Goal: Information Seeking & Learning: Find specific fact

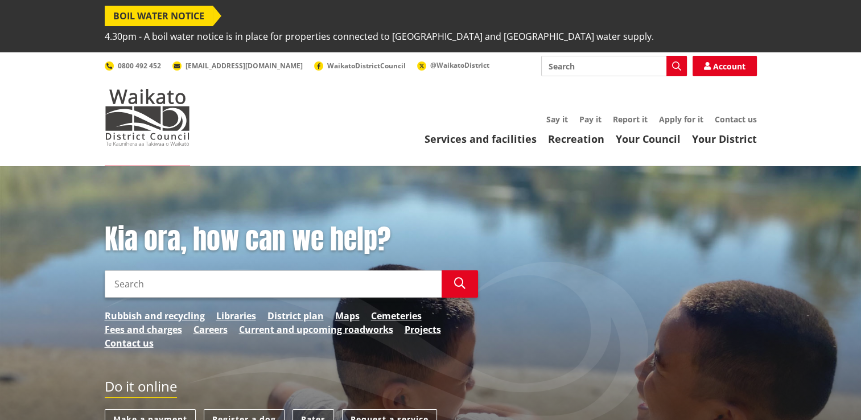
click at [331, 409] on link "Rates" at bounding box center [314, 419] width 42 height 21
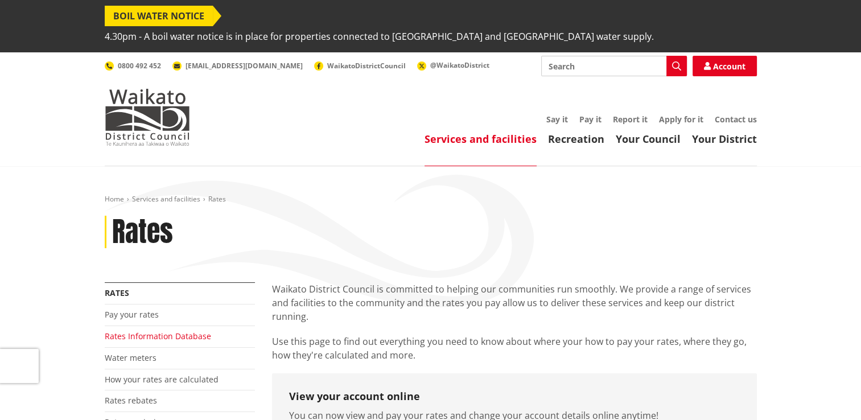
click at [173, 331] on link "Rates Information Database" at bounding box center [158, 336] width 106 height 11
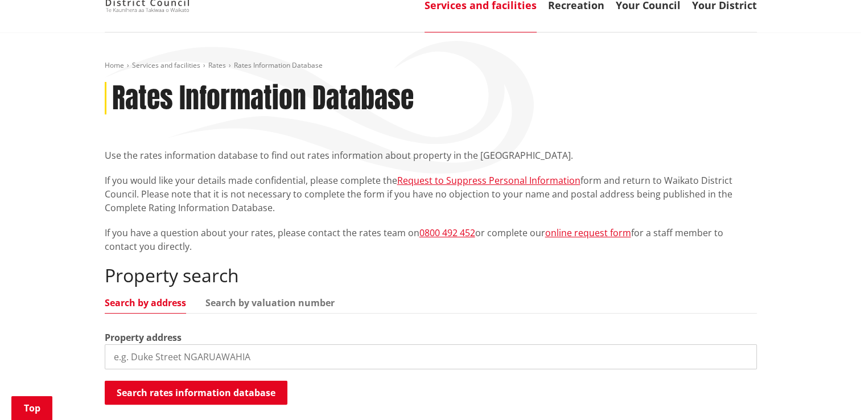
scroll to position [250, 0]
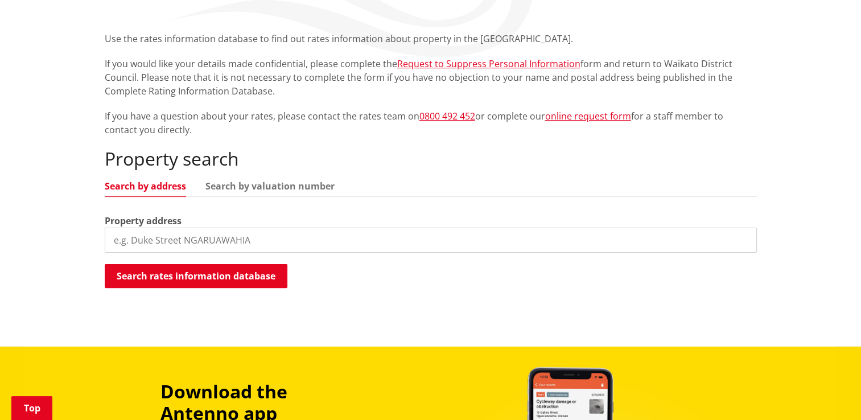
click at [117, 228] on input "search" at bounding box center [431, 240] width 652 height 25
type input "171 martin road waerenga"
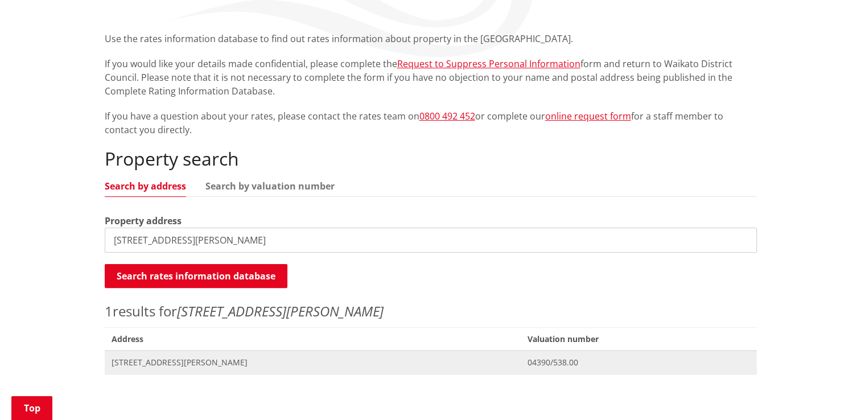
click at [141, 357] on span "171 Martin Road WAERENGA" at bounding box center [313, 362] width 403 height 11
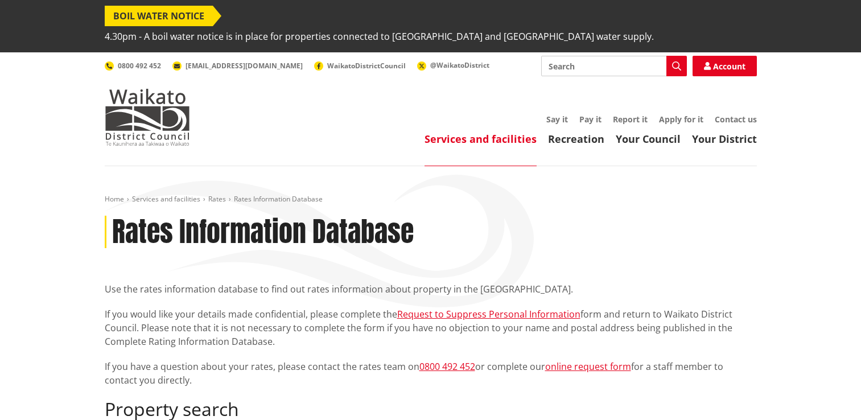
scroll to position [250, 0]
